Goal: Transaction & Acquisition: Purchase product/service

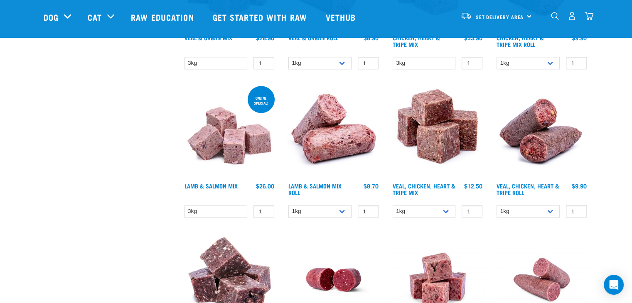
scroll to position [996, 0]
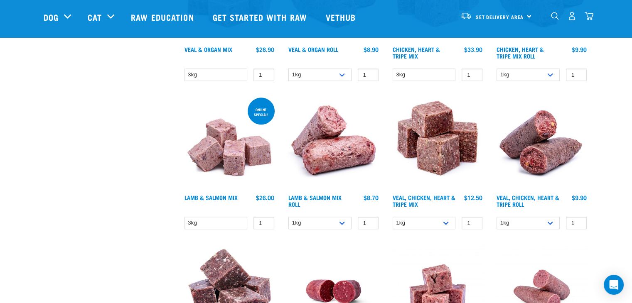
click at [553, 17] on img "dropdown navigation" at bounding box center [555, 16] width 8 height 8
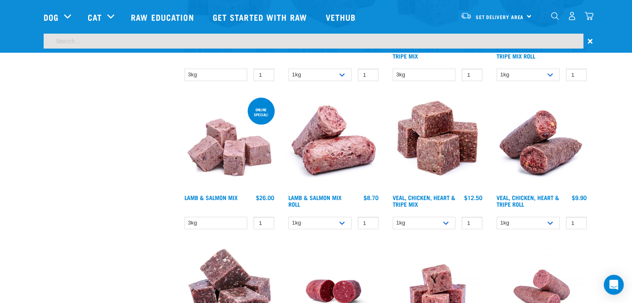
scroll to position [971, 0]
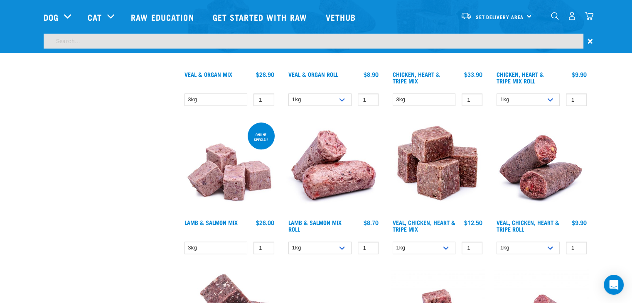
click at [176, 45] on input "search" at bounding box center [314, 41] width 540 height 15
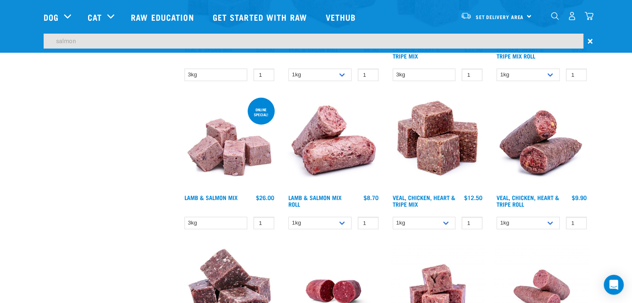
type input "salmon"
drag, startPoint x: 85, startPoint y: 95, endPoint x: 90, endPoint y: 95, distance: 5.0
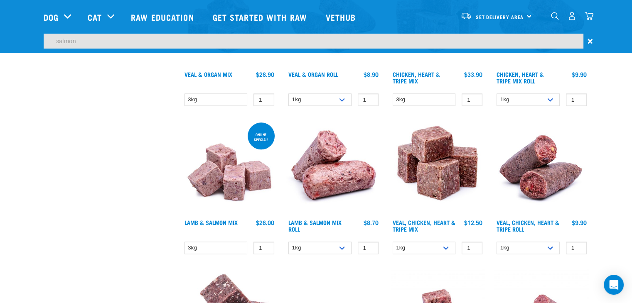
click at [83, 42] on input "salmon" at bounding box center [314, 41] width 540 height 15
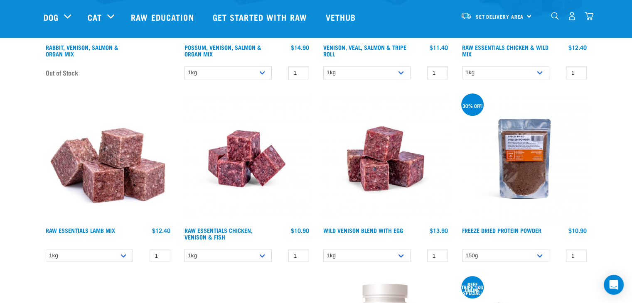
scroll to position [582, 0]
